Goal: Check status: Check status

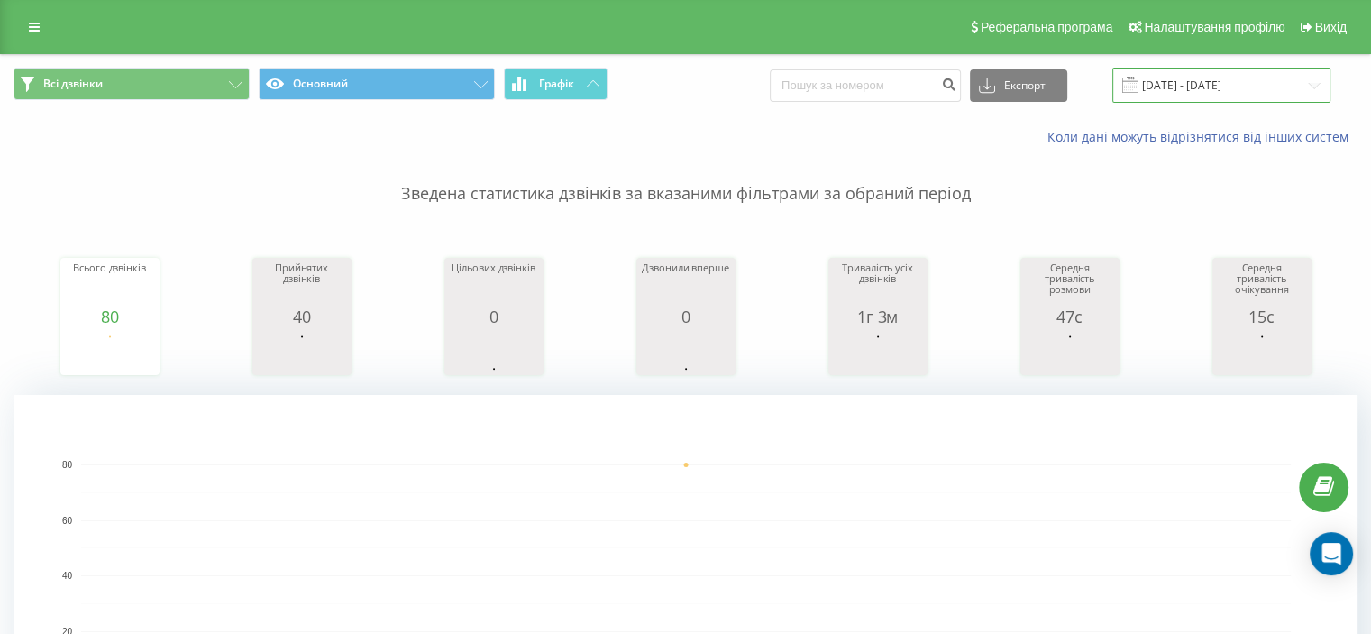
click at [1200, 91] on input "[DATE] - [DATE]" at bounding box center [1221, 85] width 218 height 35
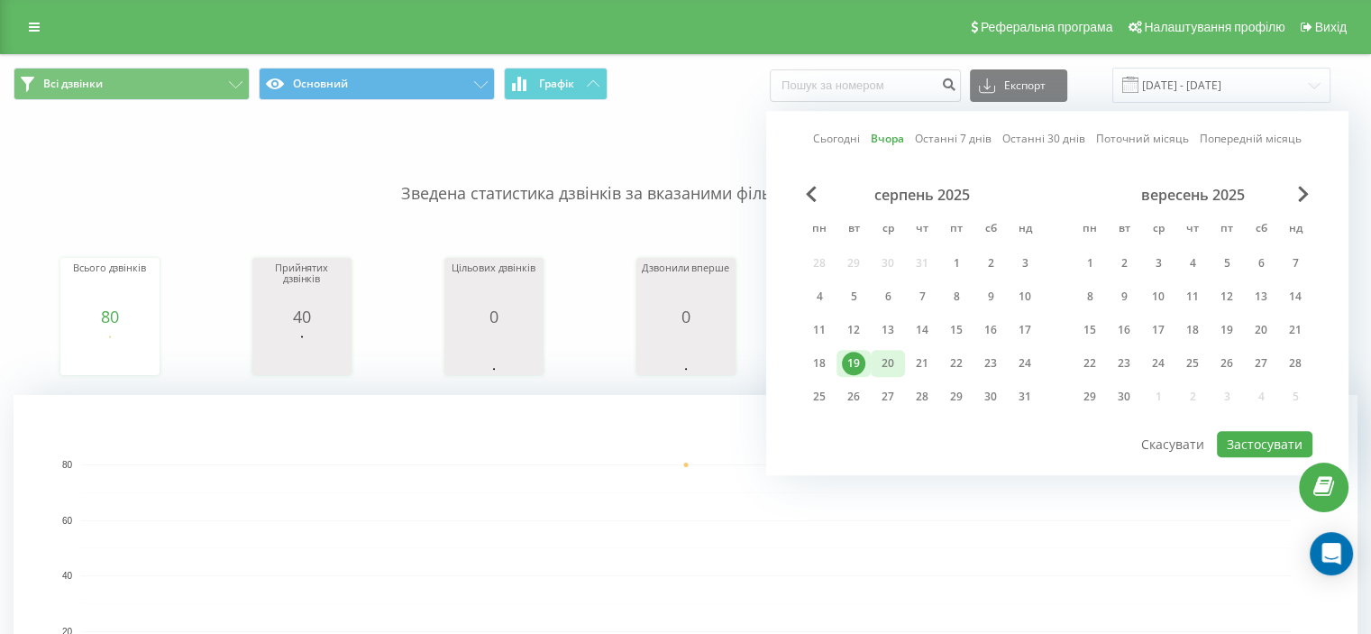
click at [901, 361] on div "20" at bounding box center [888, 363] width 34 height 27
click at [1258, 439] on button "Застосувати" at bounding box center [1265, 444] width 96 height 26
type input "[DATE] - [DATE]"
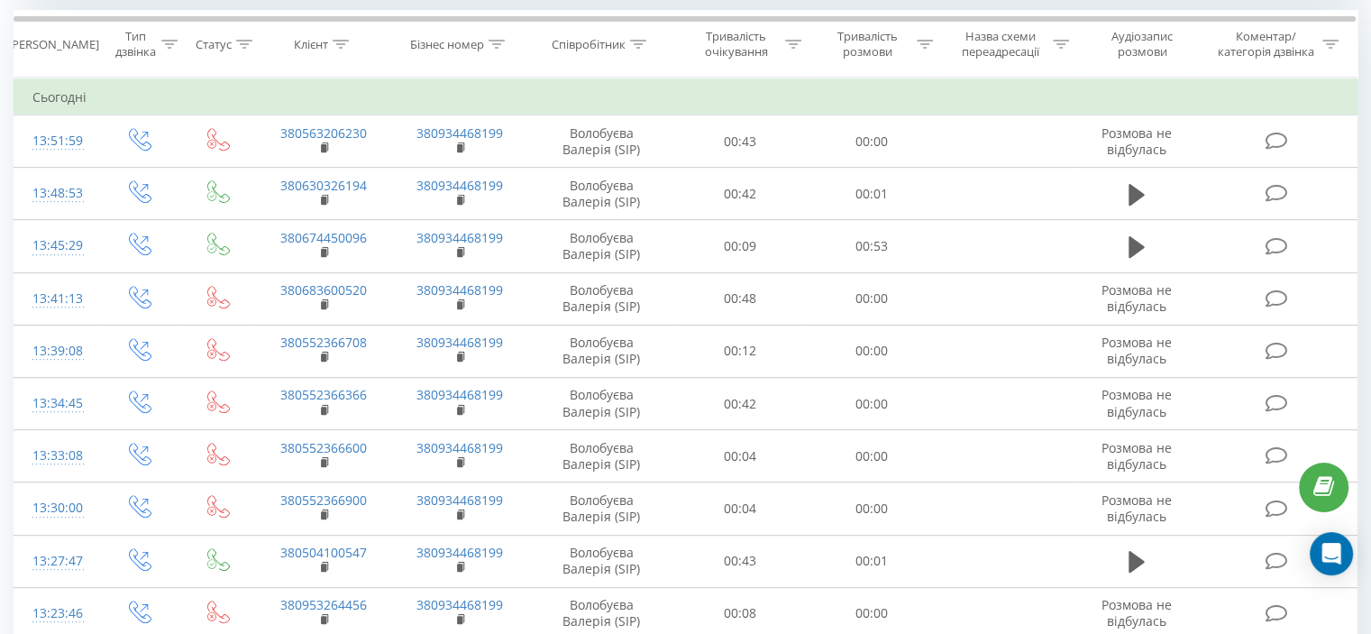
scroll to position [752, 0]
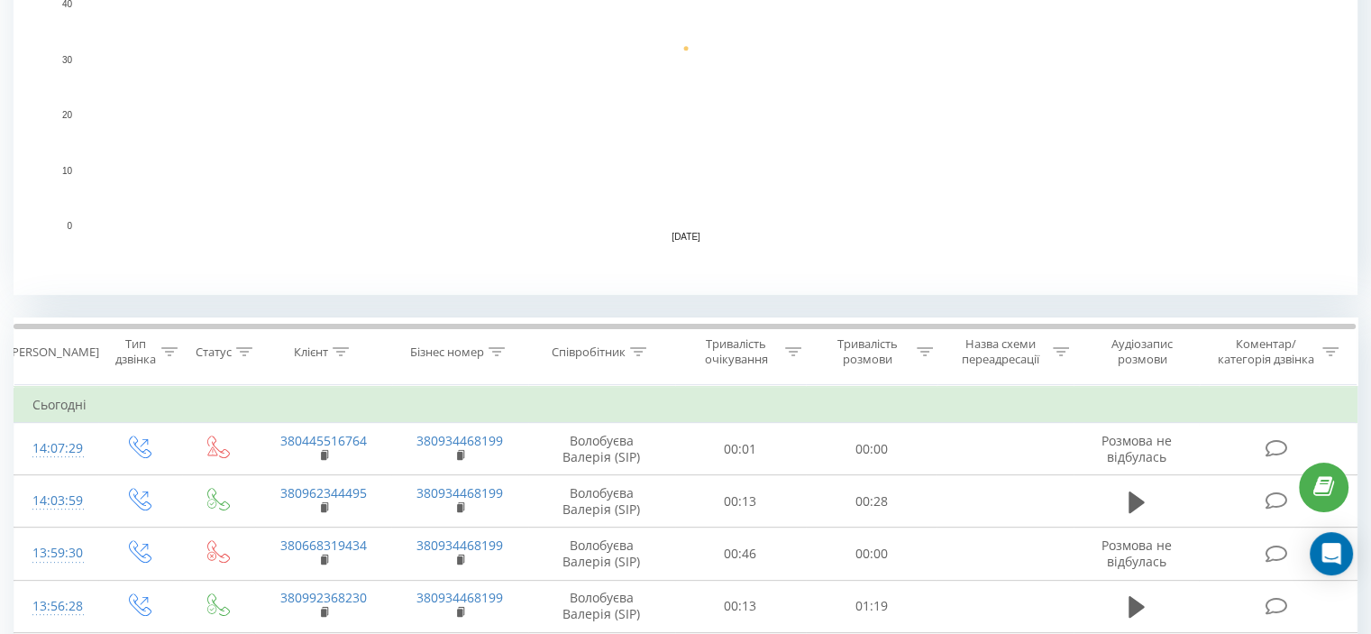
scroll to position [465, 0]
